Goal: Find specific page/section: Find specific page/section

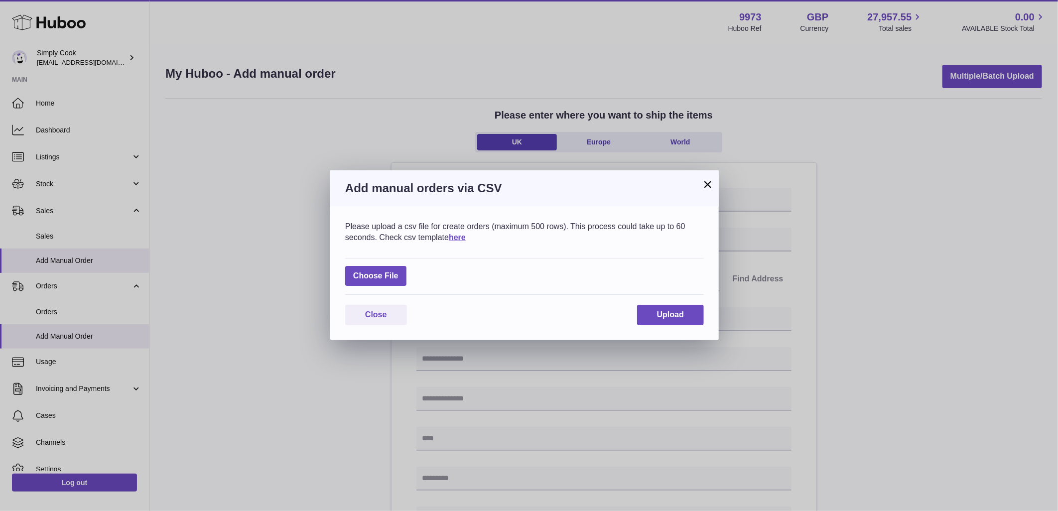
drag, startPoint x: 706, startPoint y: 184, endPoint x: 704, endPoint y: 206, distance: 21.6
click at [706, 183] on button "×" at bounding box center [708, 184] width 12 height 12
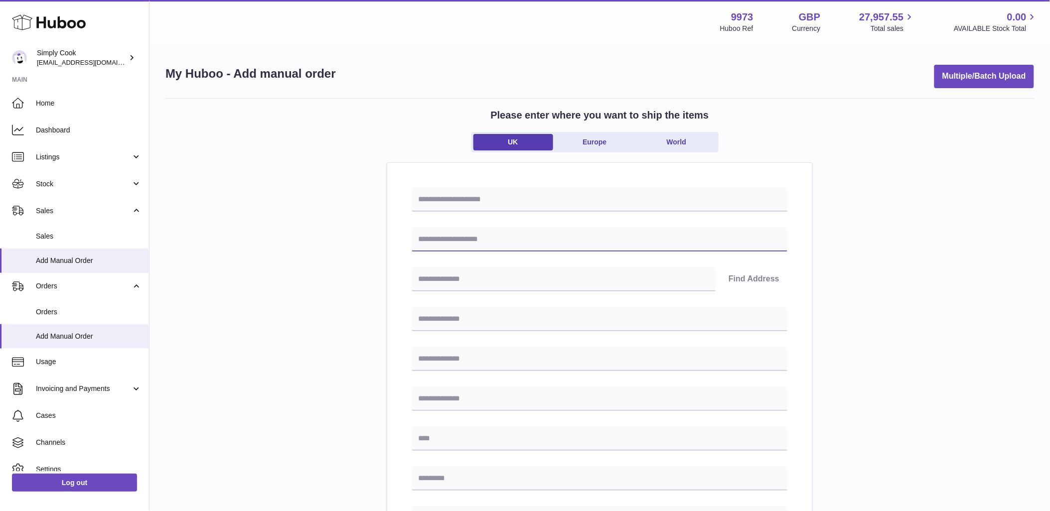
click at [469, 236] on input "text" at bounding box center [599, 240] width 375 height 24
click at [299, 315] on div "Please enter where you want to ship the items [GEOGRAPHIC_DATA] [GEOGRAPHIC_DAT…" at bounding box center [599, 445] width 869 height 694
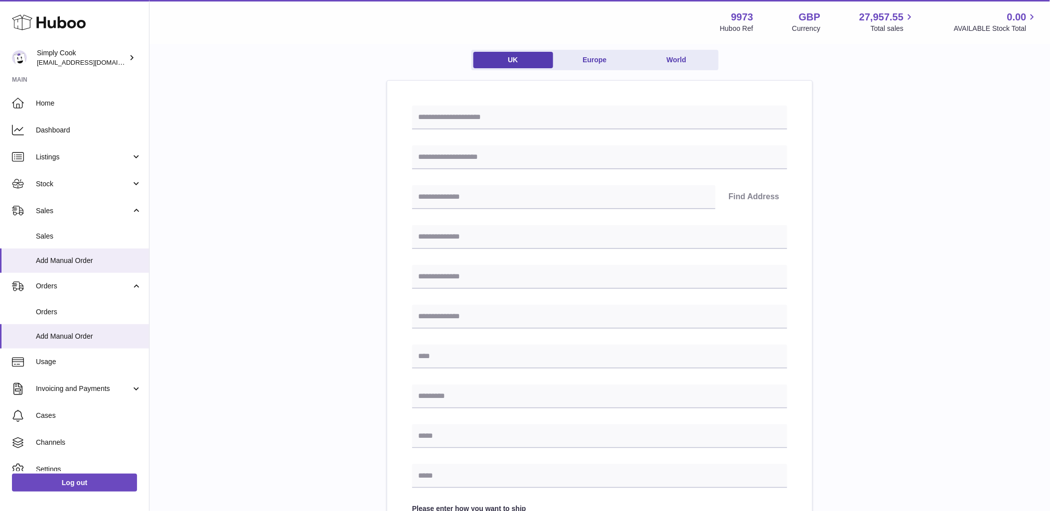
scroll to position [79, 0]
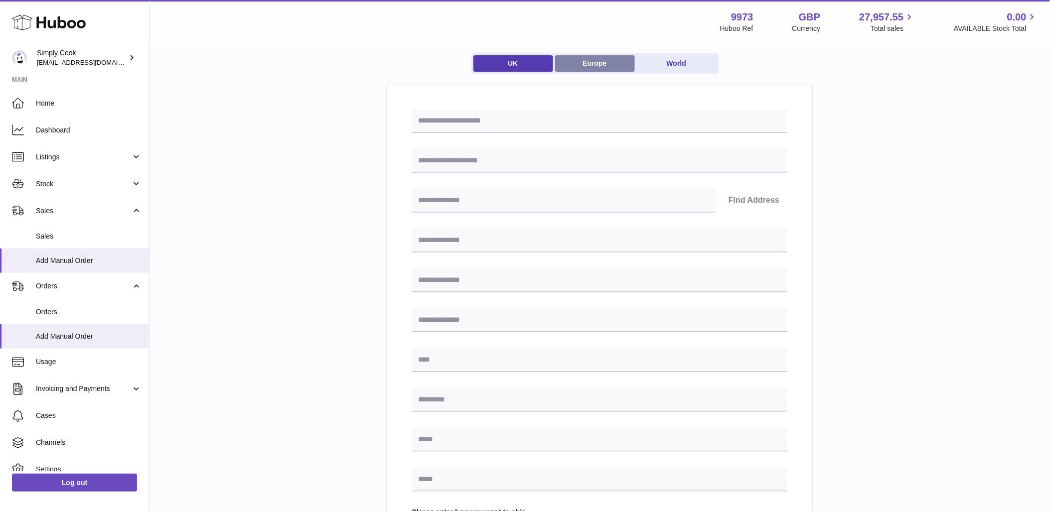
click at [588, 62] on link "Europe" at bounding box center [595, 63] width 80 height 16
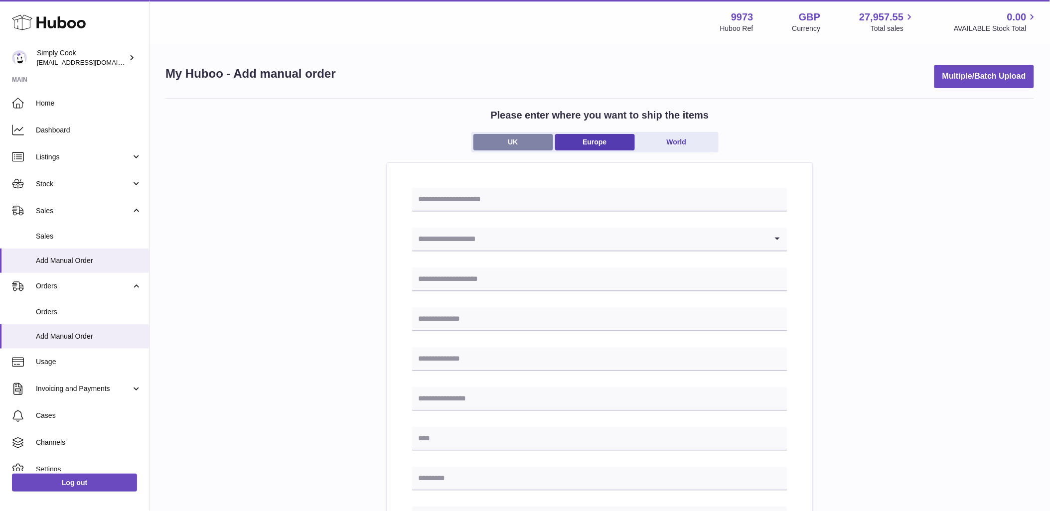
click at [517, 136] on link "UK" at bounding box center [513, 142] width 80 height 16
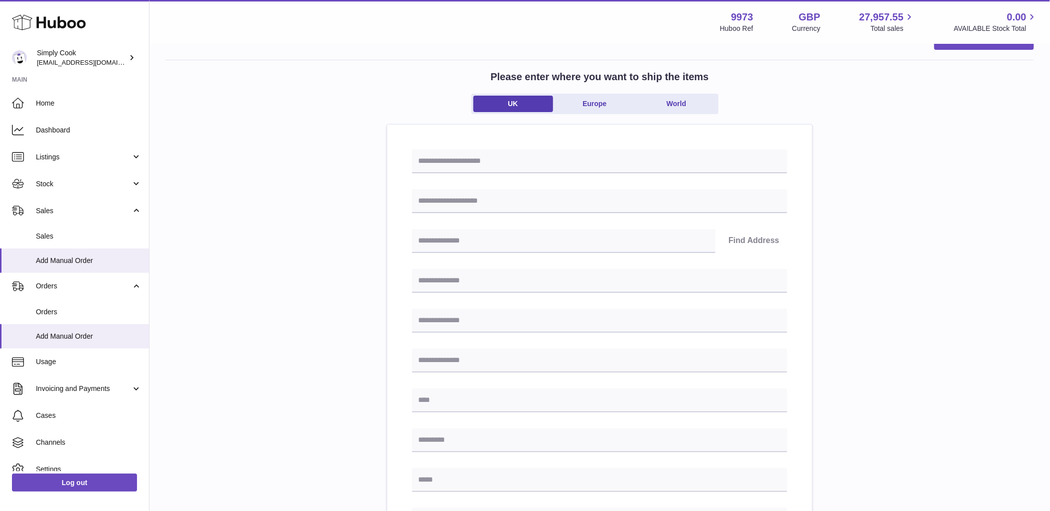
scroll to position [55, 0]
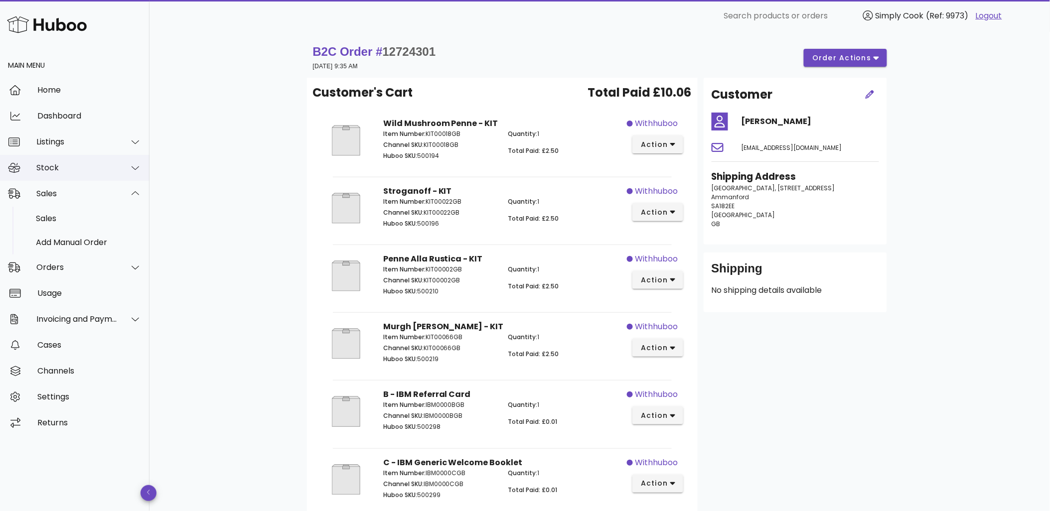
click at [81, 169] on div "Stock" at bounding box center [76, 167] width 81 height 9
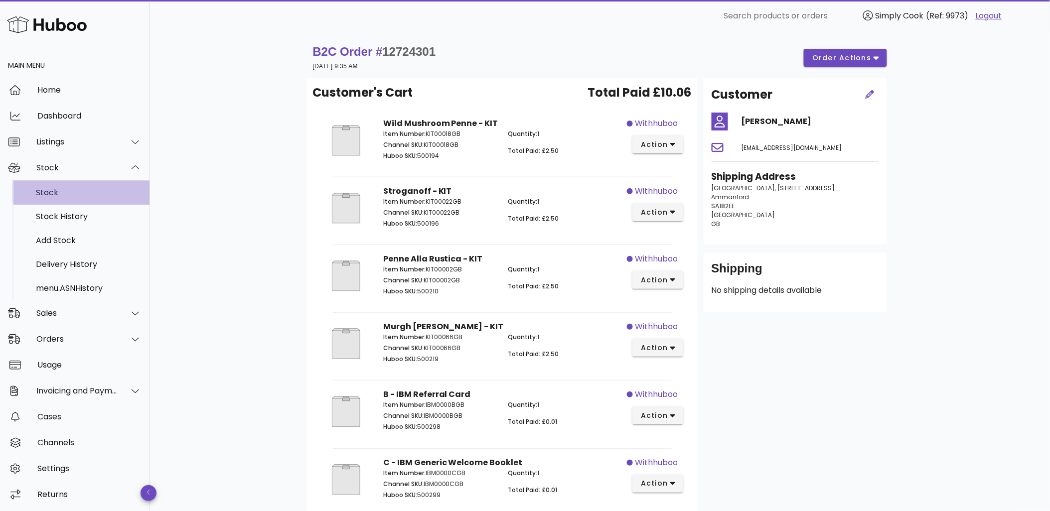
click at [67, 194] on div "Stock" at bounding box center [89, 192] width 106 height 9
